Goal: Task Accomplishment & Management: Complete application form

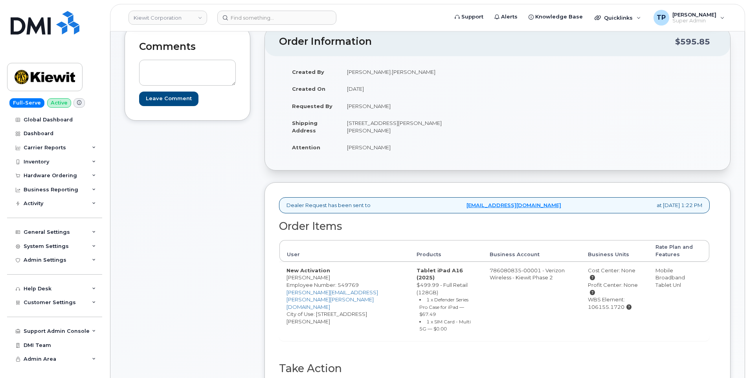
scroll to position [236, 0]
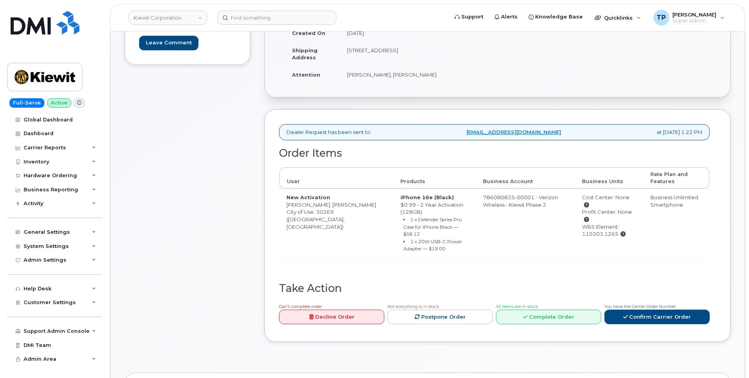
scroll to position [275, 0]
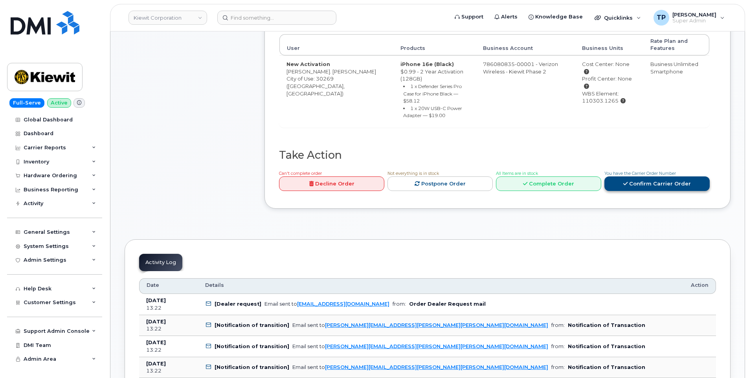
click at [662, 176] on link "Confirm Carrier Order" at bounding box center [656, 183] width 105 height 15
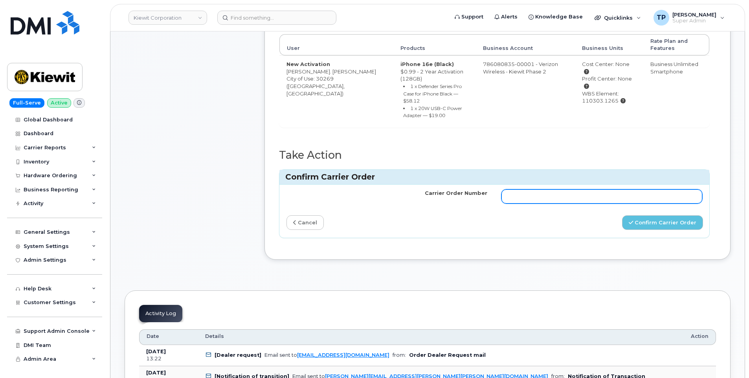
click at [621, 189] on input "Carrier Order Number" at bounding box center [601, 196] width 201 height 14
paste input "MB1000500689915"
type input "MB1000500689915"
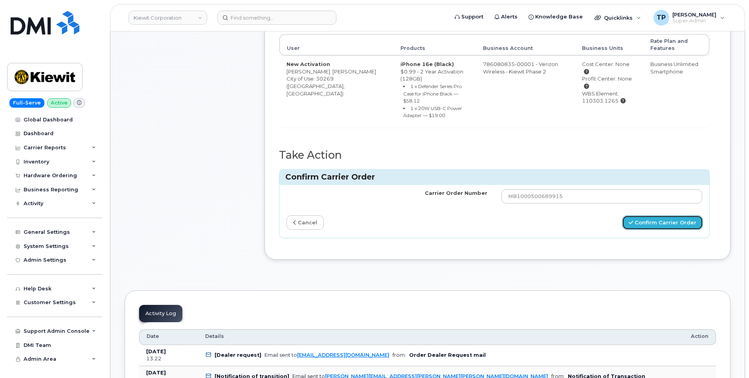
click at [674, 215] on button "Confirm Carrier Order" at bounding box center [662, 222] width 81 height 15
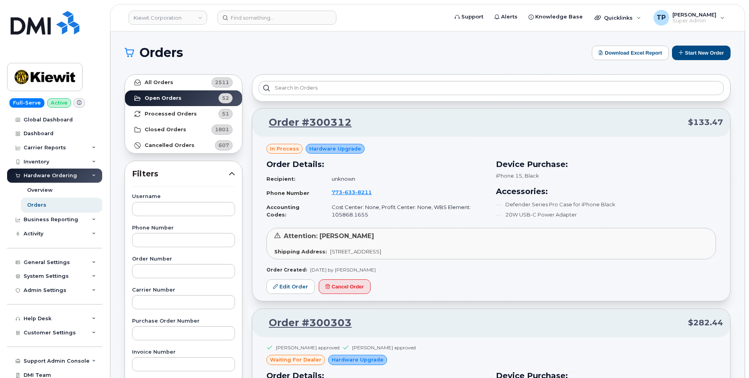
scroll to position [2003, 0]
